Goal: Task Accomplishment & Management: Manage account settings

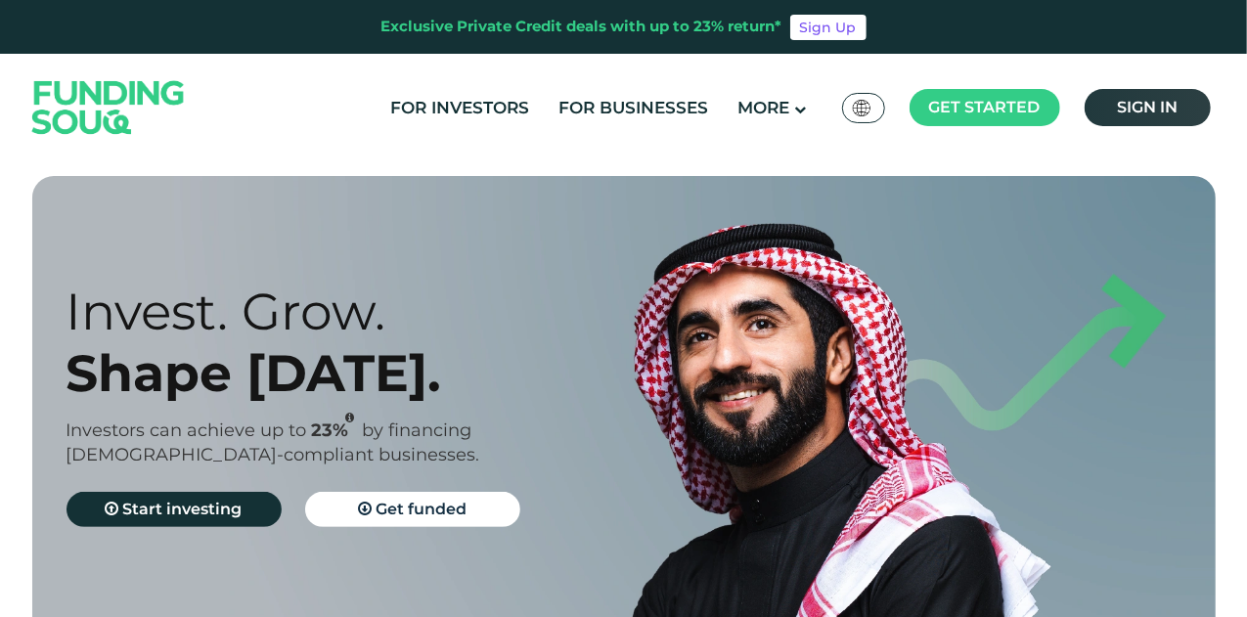
click at [1114, 99] on link "Sign in" at bounding box center [1147, 107] width 126 height 37
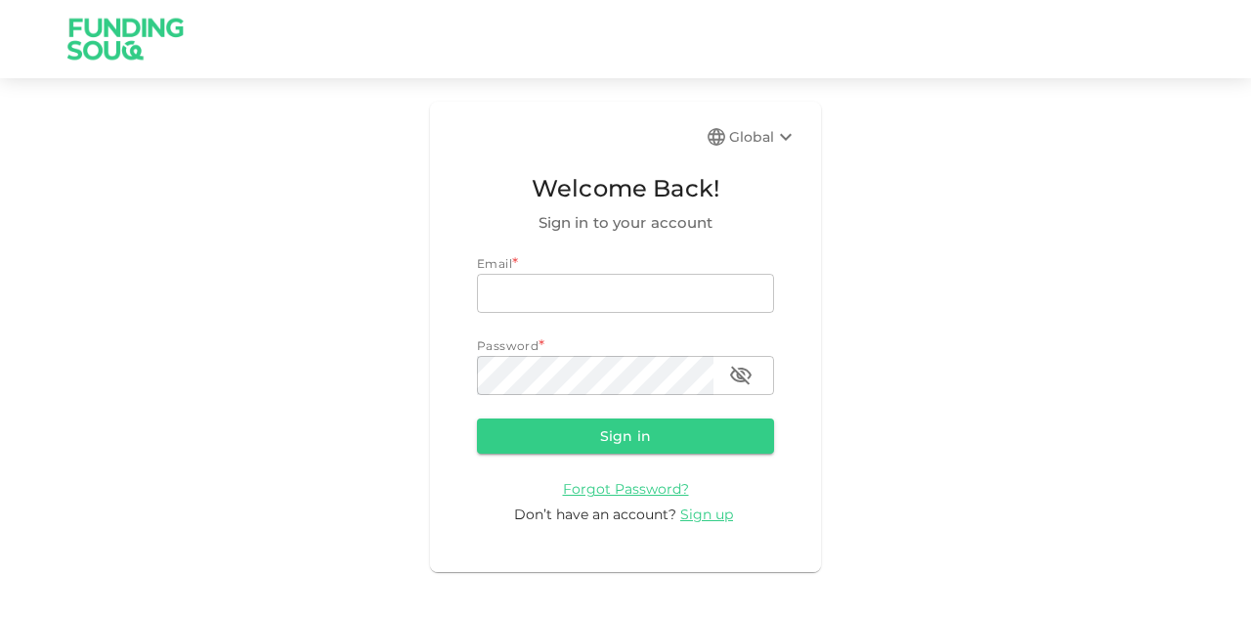
type input "mohanad.y.yasin@hotmail.com"
click at [532, 451] on button "Sign in" at bounding box center [625, 435] width 297 height 35
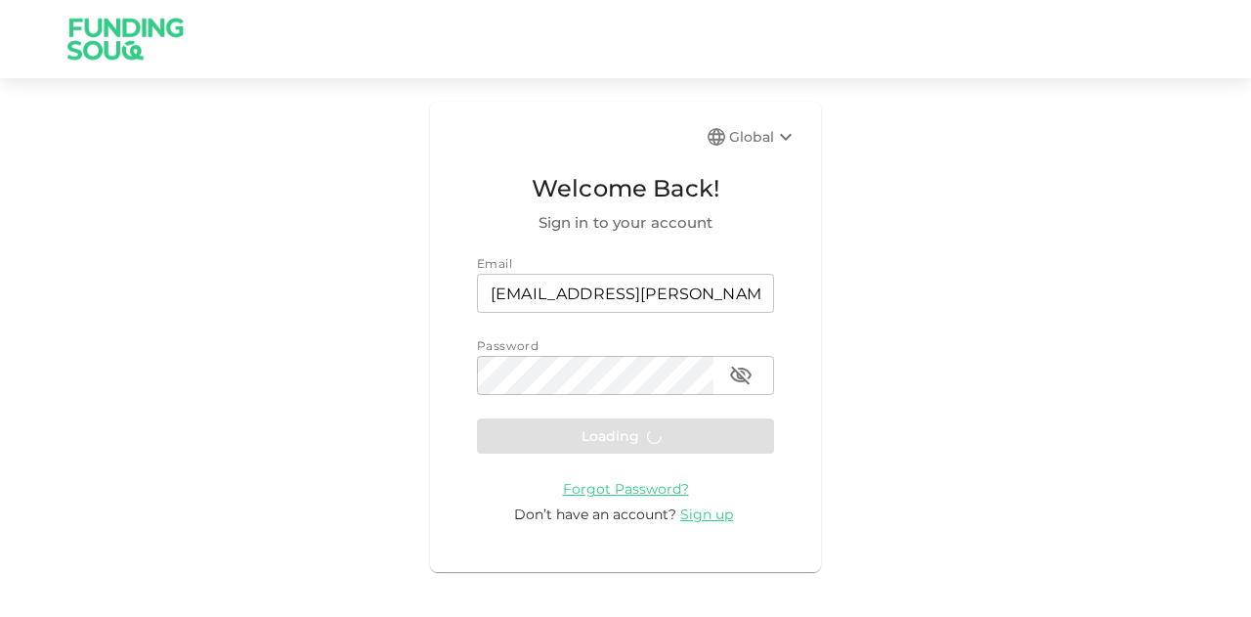
click at [567, 430] on form "Email email mohanad.y.yasin@hotmail.com email Password password password Loadin…" at bounding box center [625, 389] width 297 height 271
